Goal: Find specific page/section: Find specific page/section

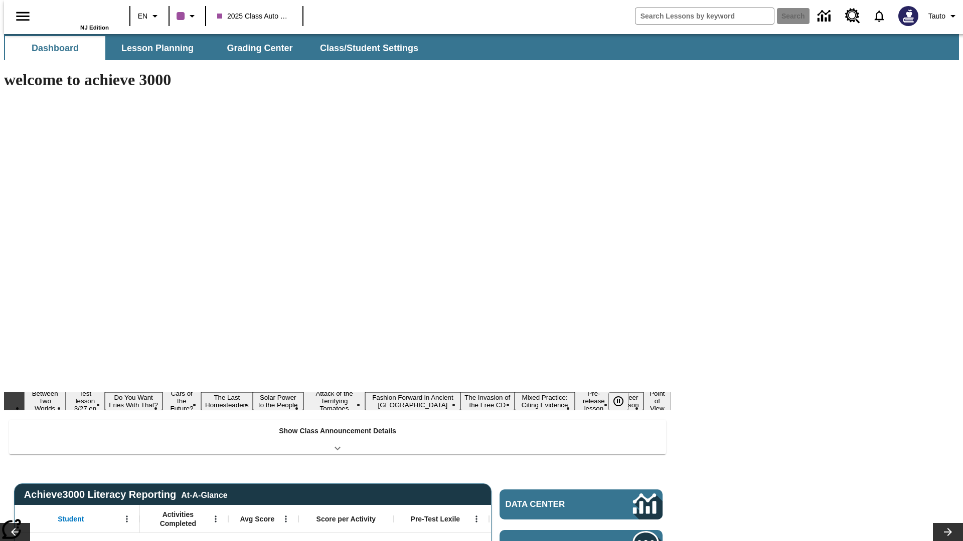
type input "-1"
click at [153, 48] on span "Lesson Planning" at bounding box center [157, 49] width 72 height 12
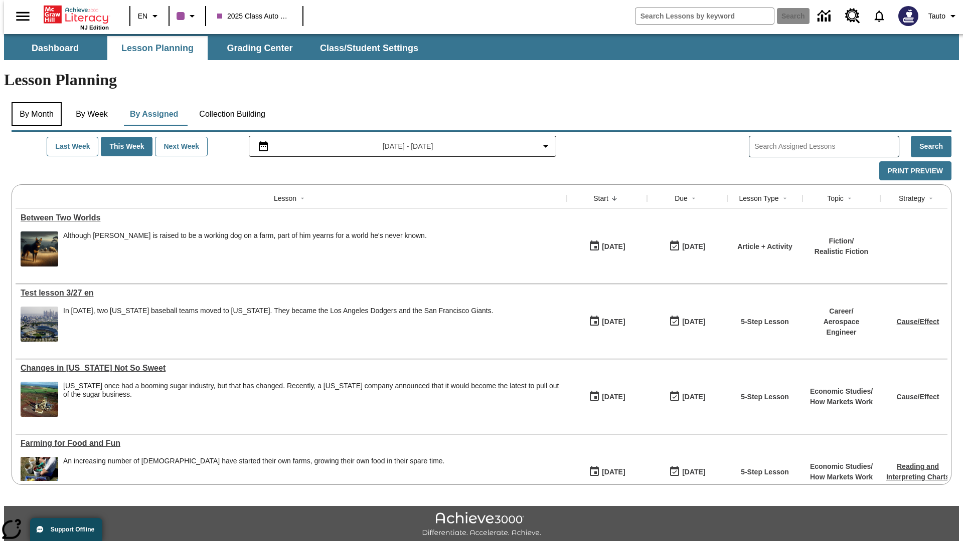
click at [34, 102] on button "By Month" at bounding box center [37, 114] width 50 height 24
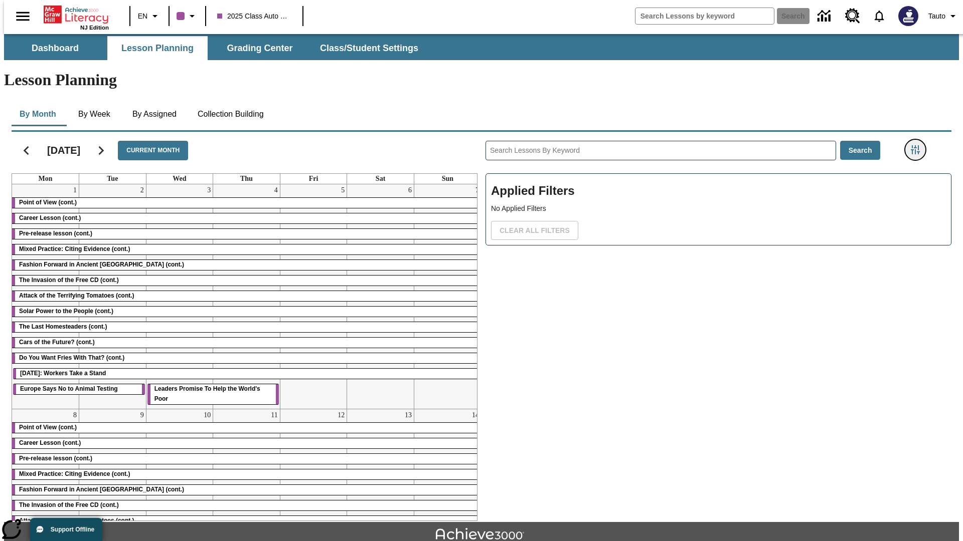
click at [918, 145] on icon "Filters Side menu" at bounding box center [914, 149] width 9 height 9
